Goal: Task Accomplishment & Management: Use online tool/utility

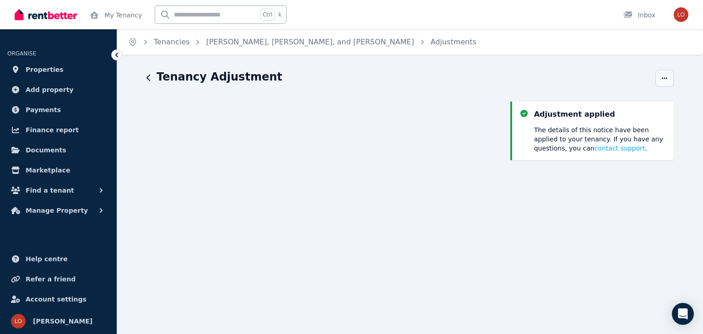
click at [672, 81] on span "button" at bounding box center [664, 78] width 18 height 16
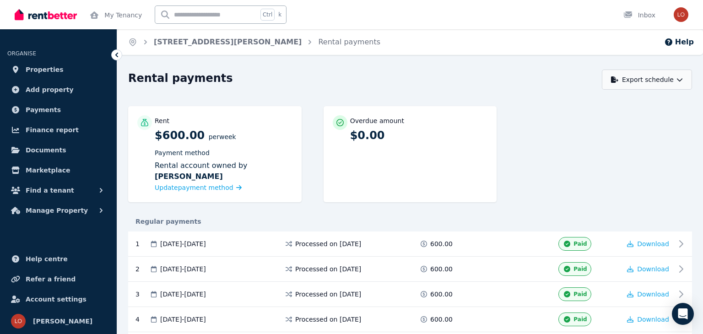
click at [667, 77] on button "Export schedule" at bounding box center [647, 80] width 90 height 20
click at [664, 107] on div "PDF" at bounding box center [647, 103] width 78 height 9
